Goal: Information Seeking & Learning: Learn about a topic

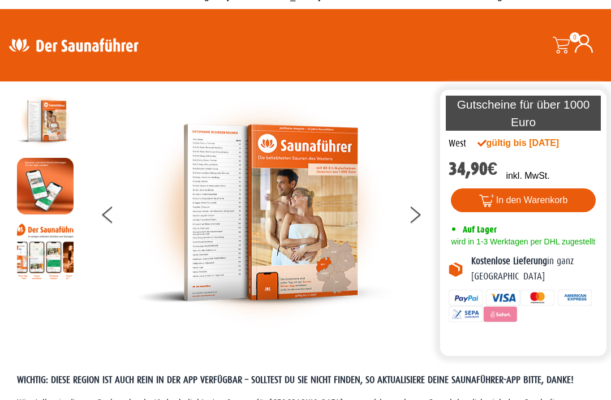
scroll to position [16, 0]
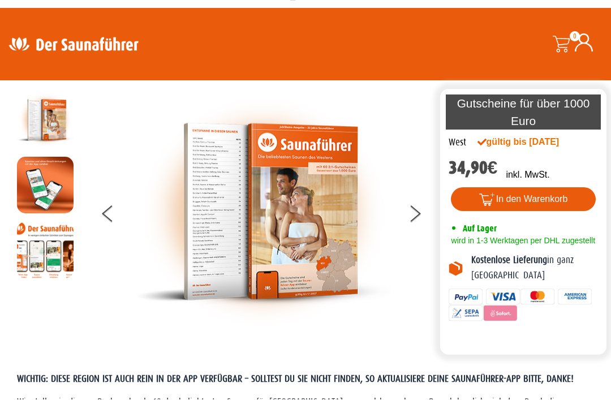
click at [312, 239] on img at bounding box center [263, 212] width 255 height 240
click at [323, 254] on img at bounding box center [263, 212] width 255 height 240
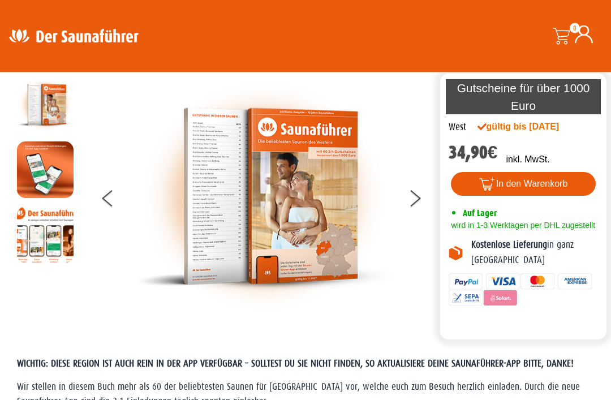
scroll to position [0, 0]
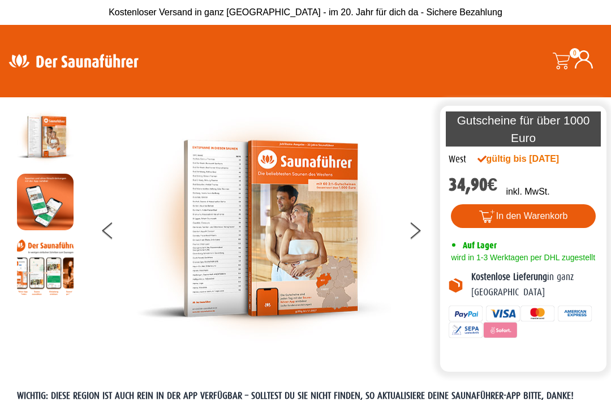
click at [587, 396] on p "WICHTIG: DIESE REGION IST AUCH REIN IN DER APP VERFÜGBAR – SOLLTEST DU SIE NICH…" at bounding box center [305, 396] width 577 height 15
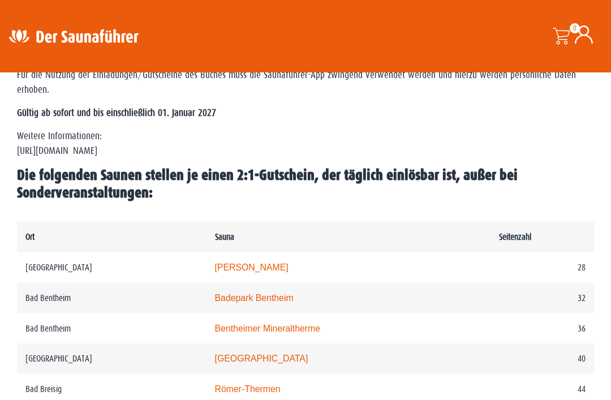
scroll to position [479, 0]
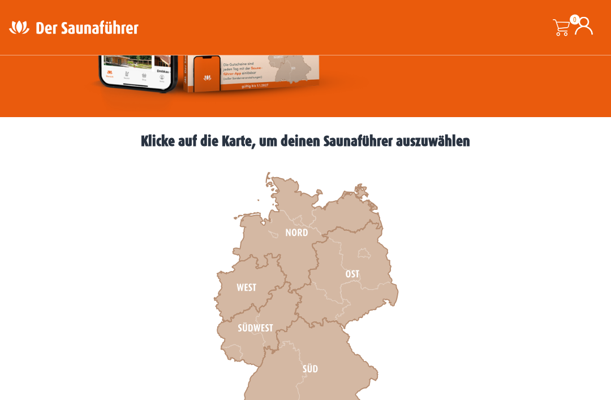
scroll to position [245, 0]
click at [252, 285] on icon at bounding box center [250, 288] width 72 height 68
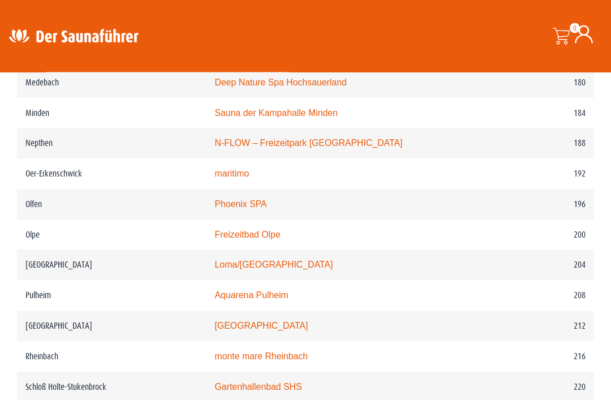
scroll to position [1852, 0]
click at [255, 269] on link "Loma/[GEOGRAPHIC_DATA]" at bounding box center [274, 265] width 118 height 10
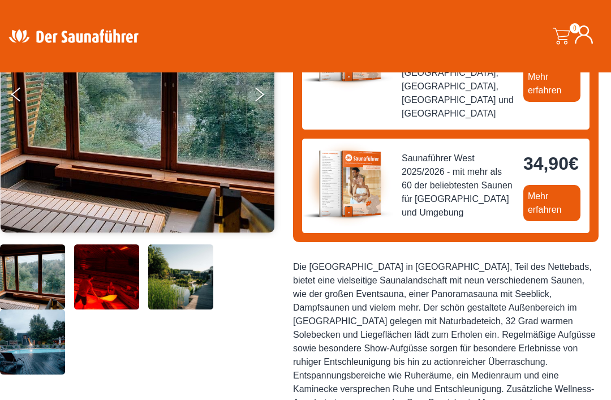
scroll to position [210, 0]
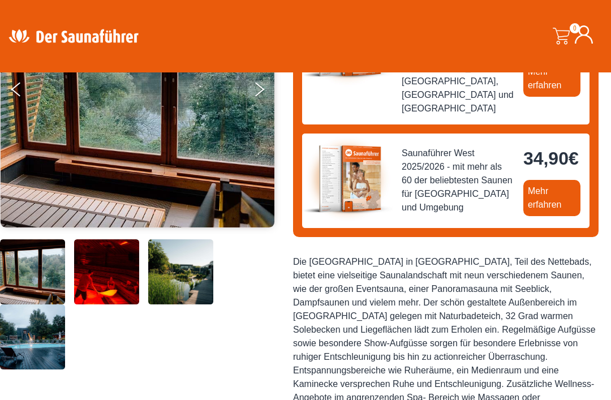
click at [109, 304] on img at bounding box center [106, 271] width 65 height 65
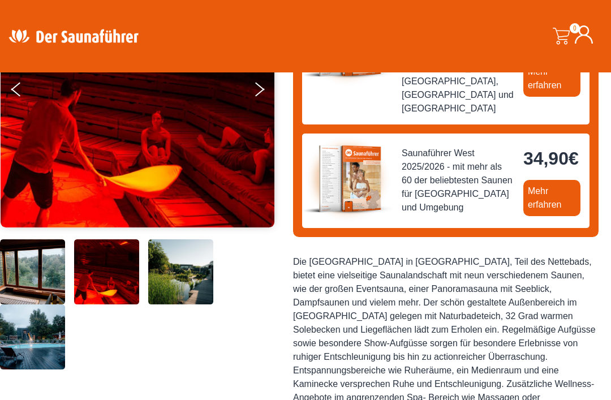
click at [179, 304] on img at bounding box center [180, 271] width 65 height 65
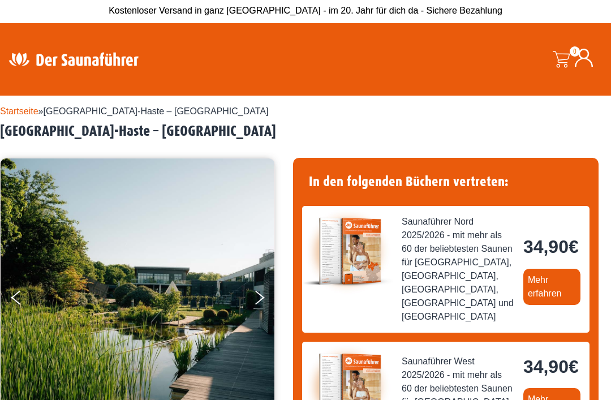
scroll to position [0, 0]
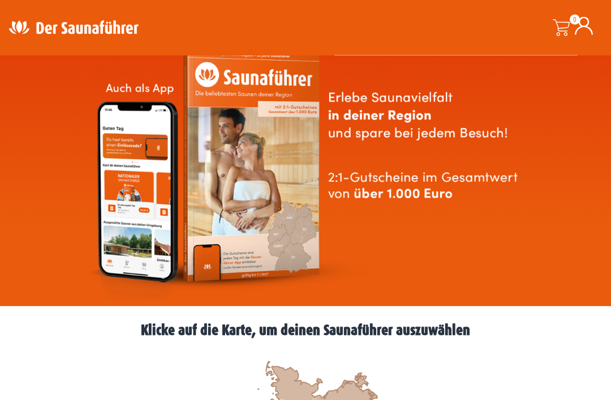
scroll to position [51, 0]
